Goal: Task Accomplishment & Management: Use online tool/utility

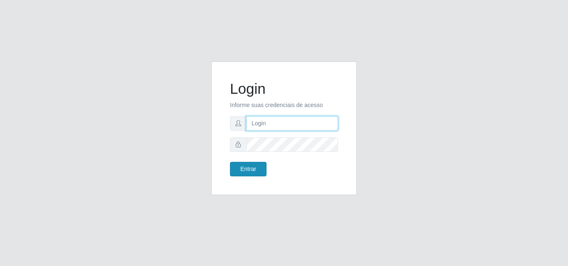
type input "[EMAIL_ADDRESS][DOMAIN_NAME]"
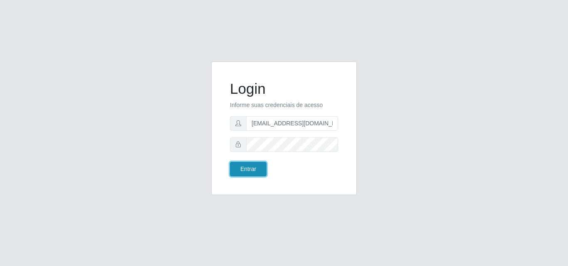
click at [246, 167] on button "Entrar" at bounding box center [248, 169] width 37 height 15
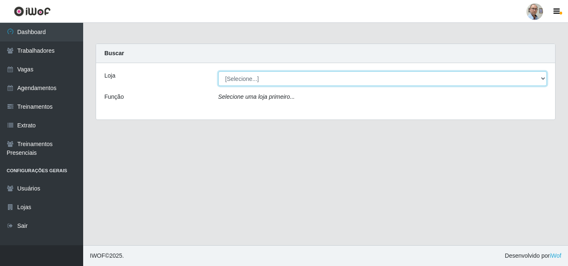
click at [355, 83] on select "[Selecione...] Mar Vermelho - Loja 04" at bounding box center [382, 78] width 329 height 15
select select "251"
click at [218, 71] on select "[Selecione...] Mar Vermelho - Loja 04" at bounding box center [382, 78] width 329 height 15
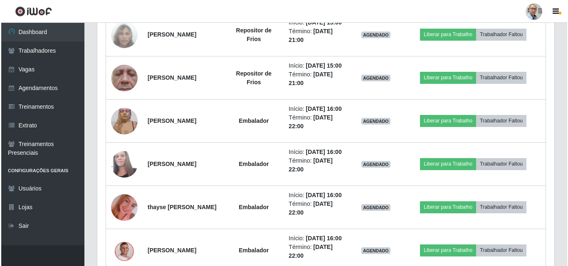
scroll to position [623, 0]
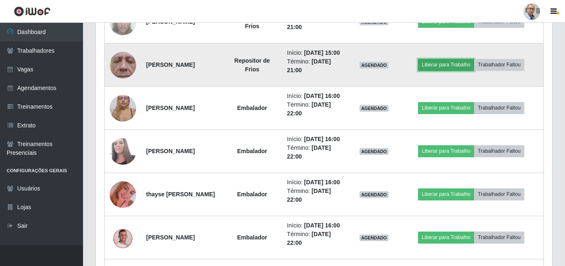
click at [459, 71] on button "Liberar para Trabalho" at bounding box center [446, 65] width 56 height 12
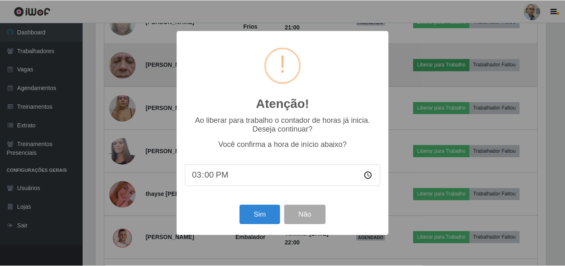
scroll to position [172, 452]
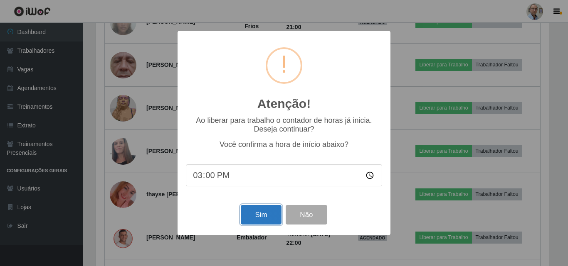
click at [261, 216] on button "Sim" at bounding box center [261, 215] width 40 height 20
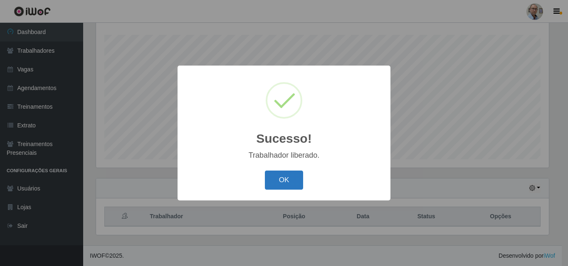
click at [279, 175] on button "OK" at bounding box center [284, 181] width 39 height 20
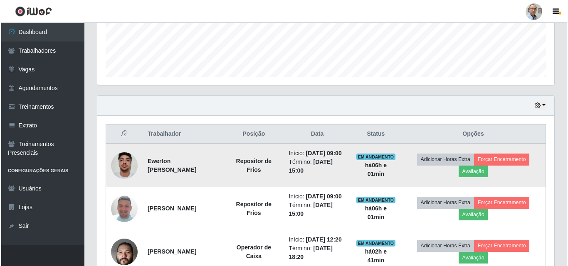
scroll to position [221, 0]
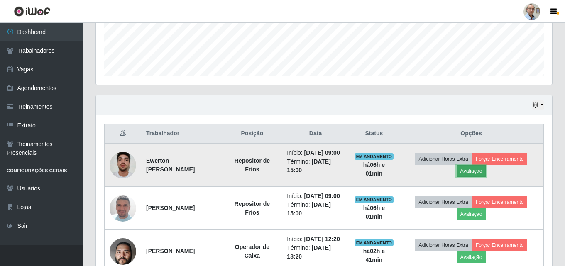
click at [482, 176] on button "Avaliação" at bounding box center [472, 171] width 30 height 12
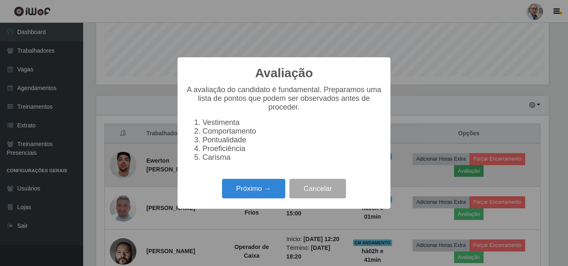
scroll to position [172, 452]
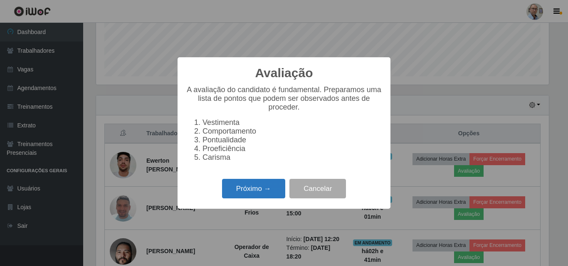
click at [248, 189] on button "Próximo →" at bounding box center [253, 189] width 63 height 20
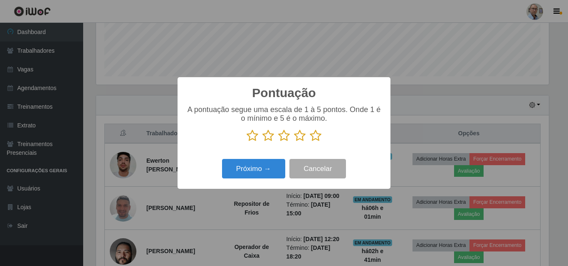
scroll to position [415325, 415045]
click at [316, 140] on icon at bounding box center [316, 136] width 12 height 12
click at [310, 142] on input "radio" at bounding box center [310, 142] width 0 height 0
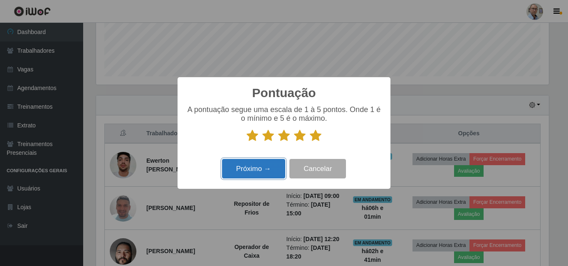
click at [257, 174] on button "Próximo →" at bounding box center [253, 169] width 63 height 20
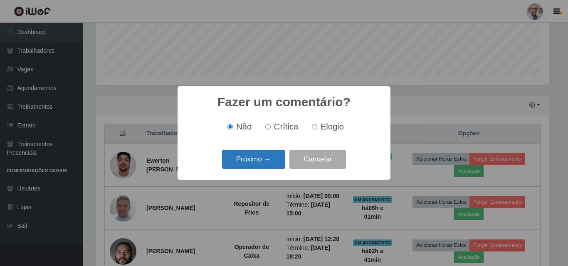
click at [268, 160] on button "Próximo →" at bounding box center [253, 160] width 63 height 20
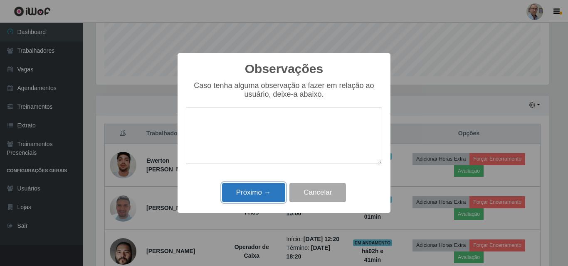
click at [264, 194] on button "Próximo →" at bounding box center [253, 193] width 63 height 20
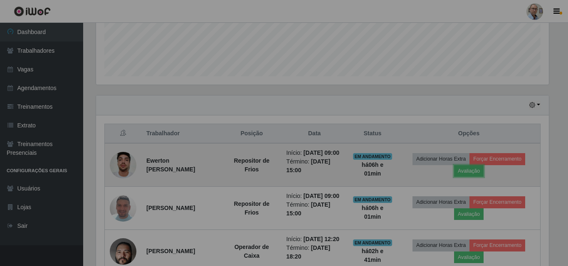
scroll to position [172, 457]
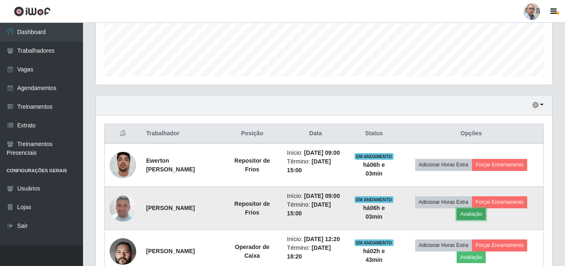
click at [483, 220] on button "Avaliação" at bounding box center [472, 215] width 30 height 12
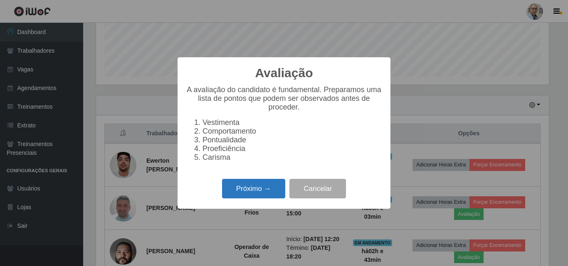
click at [248, 192] on button "Próximo →" at bounding box center [253, 189] width 63 height 20
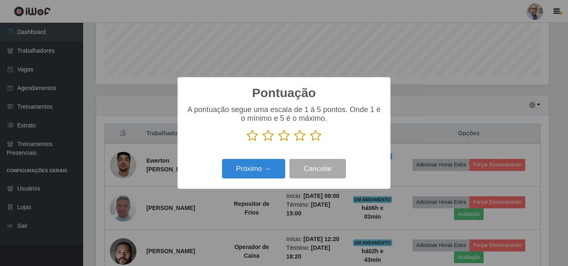
scroll to position [415325, 415045]
click at [312, 138] on icon at bounding box center [316, 136] width 12 height 12
click at [310, 142] on input "radio" at bounding box center [310, 142] width 0 height 0
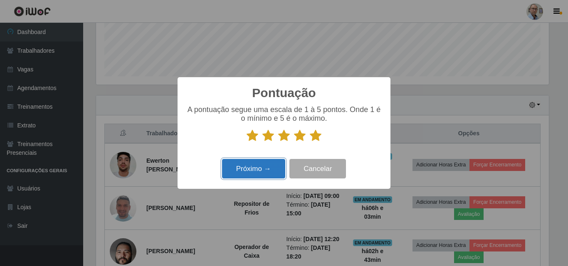
click at [260, 166] on button "Próximo →" at bounding box center [253, 169] width 63 height 20
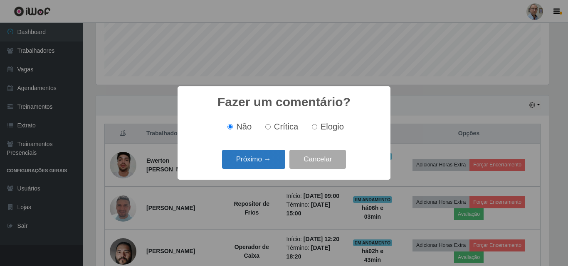
click at [259, 166] on button "Próximo →" at bounding box center [253, 160] width 63 height 20
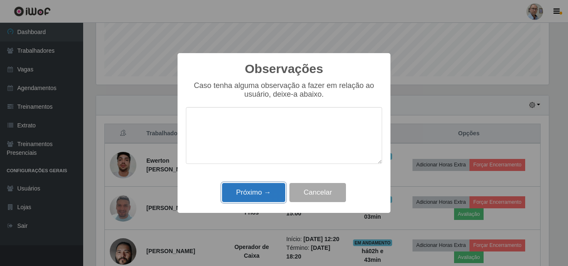
click at [249, 196] on button "Próximo →" at bounding box center [253, 193] width 63 height 20
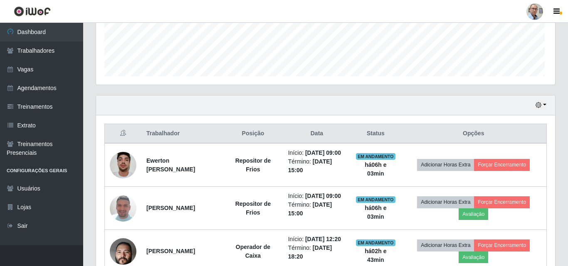
scroll to position [172, 457]
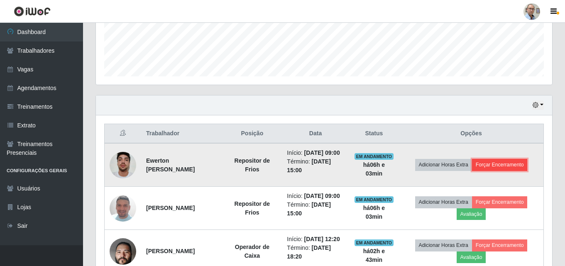
click at [506, 171] on button "Forçar Encerramento" at bounding box center [500, 165] width 56 height 12
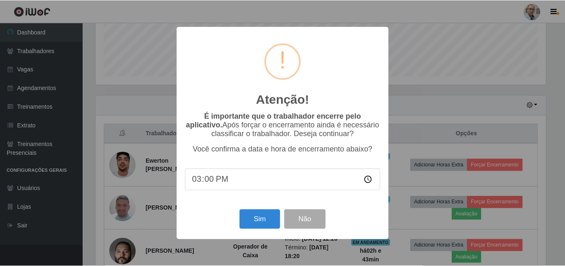
scroll to position [172, 452]
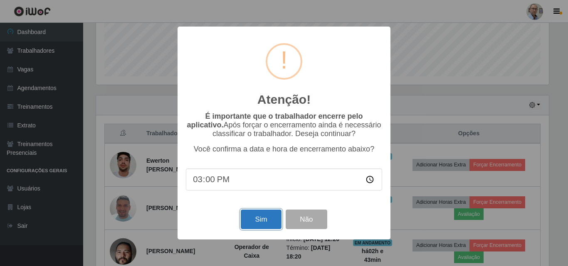
click at [255, 221] on button "Sim" at bounding box center [261, 220] width 40 height 20
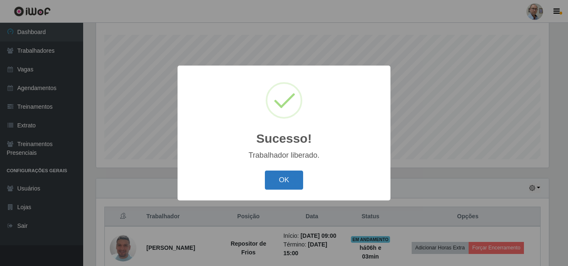
click at [278, 175] on button "OK" at bounding box center [284, 181] width 39 height 20
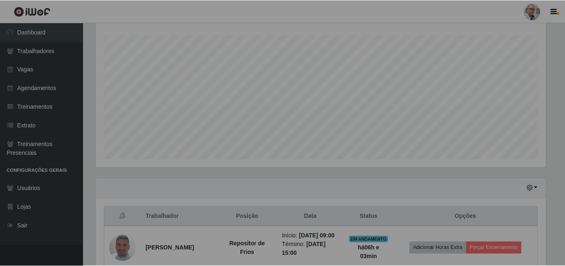
scroll to position [172, 457]
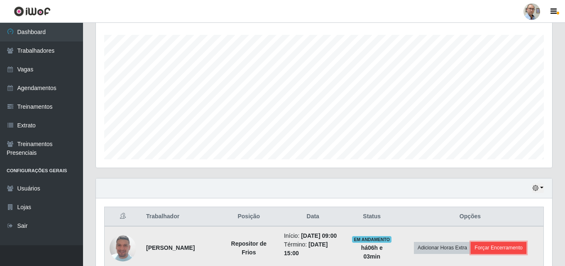
click at [510, 250] on button "Forçar Encerramento" at bounding box center [499, 248] width 56 height 12
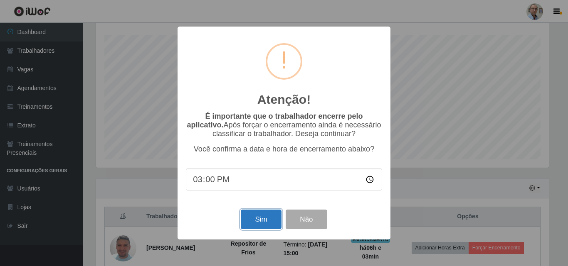
click at [253, 214] on button "Sim" at bounding box center [261, 220] width 40 height 20
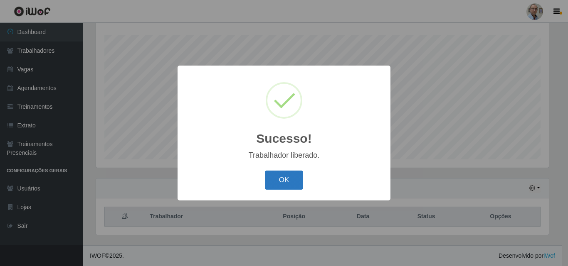
click at [289, 188] on button "OK" at bounding box center [284, 181] width 39 height 20
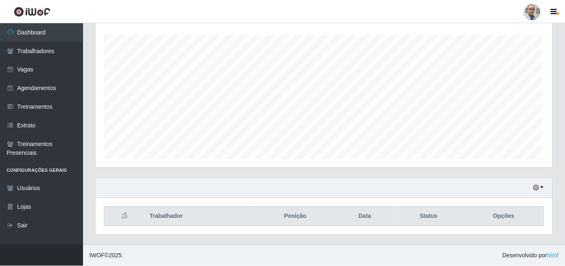
scroll to position [172, 457]
